Goal: Transaction & Acquisition: Subscribe to service/newsletter

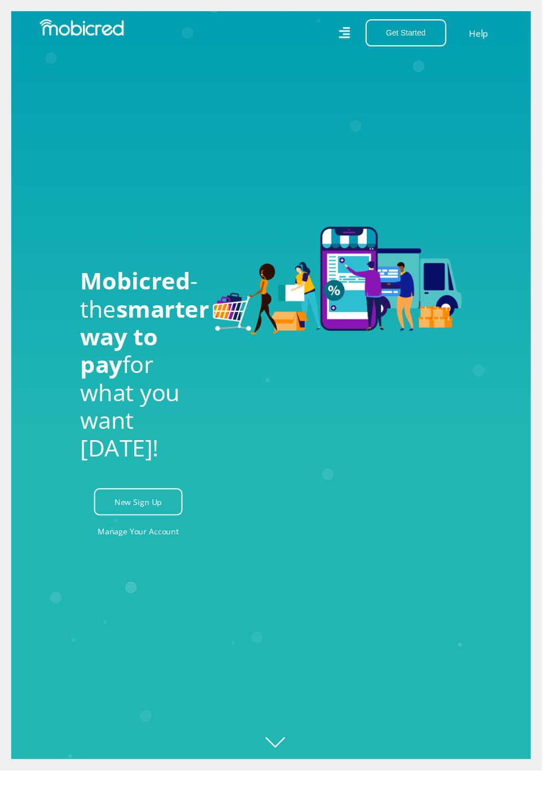
click at [123, 526] on link "New Sign Up" at bounding box center [141, 512] width 90 height 28
click at [426, 37] on button "Get Started" at bounding box center [414, 34] width 82 height 28
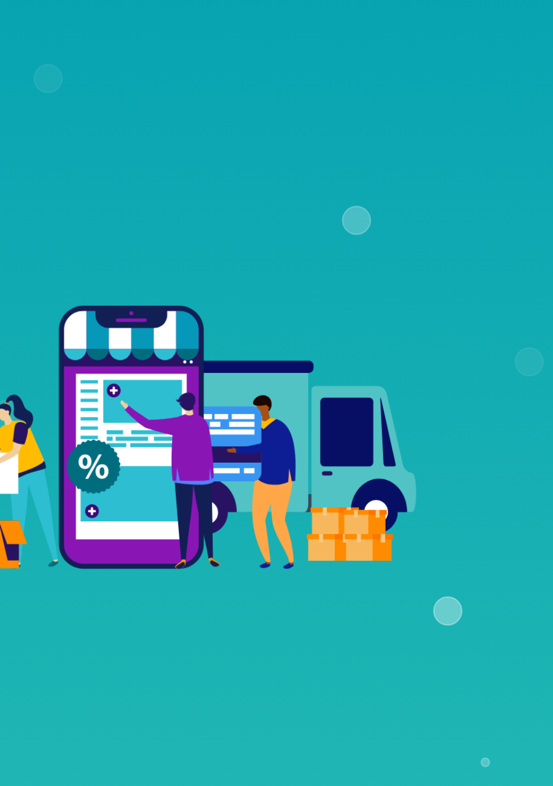
scroll to position [0, 1637]
